Goal: Navigation & Orientation: Find specific page/section

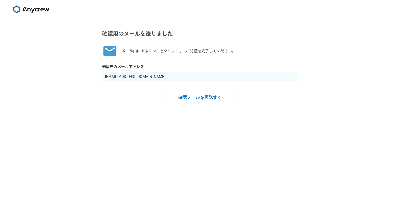
click at [31, 13] on img at bounding box center [31, 9] width 41 height 8
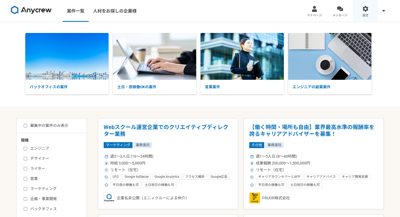
click at [366, 10] on div at bounding box center [366, 9] width 6 height 6
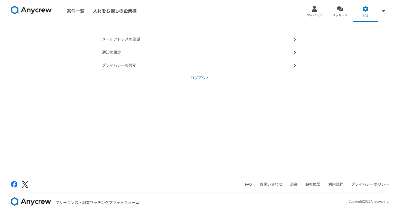
click at [16, 9] on img at bounding box center [31, 10] width 41 height 9
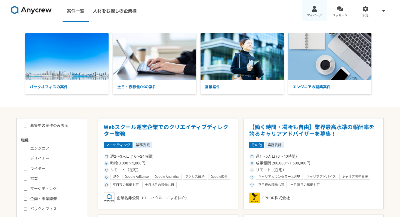
click at [314, 9] on div at bounding box center [315, 9] width 6 height 6
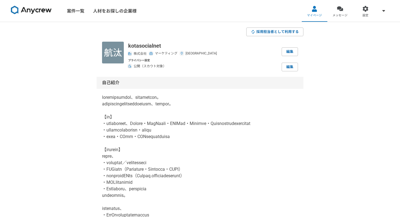
click at [209, 16] on nav "案件一覧 人材をお探しの企業様 マイページ メッセージ 設定" at bounding box center [200, 11] width 400 height 22
